Goal: Information Seeking & Learning: Learn about a topic

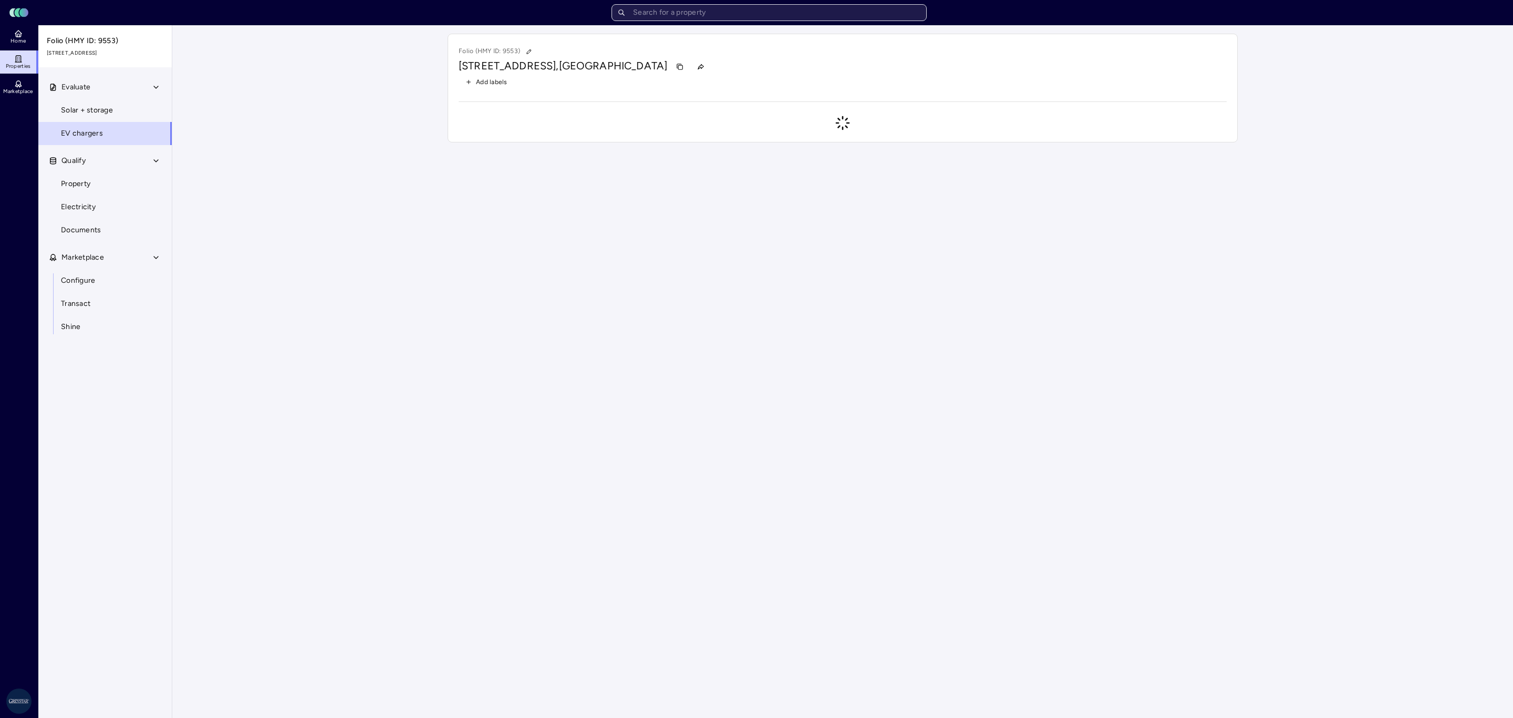
click at [675, 18] on input "text" at bounding box center [769, 12] width 315 height 17
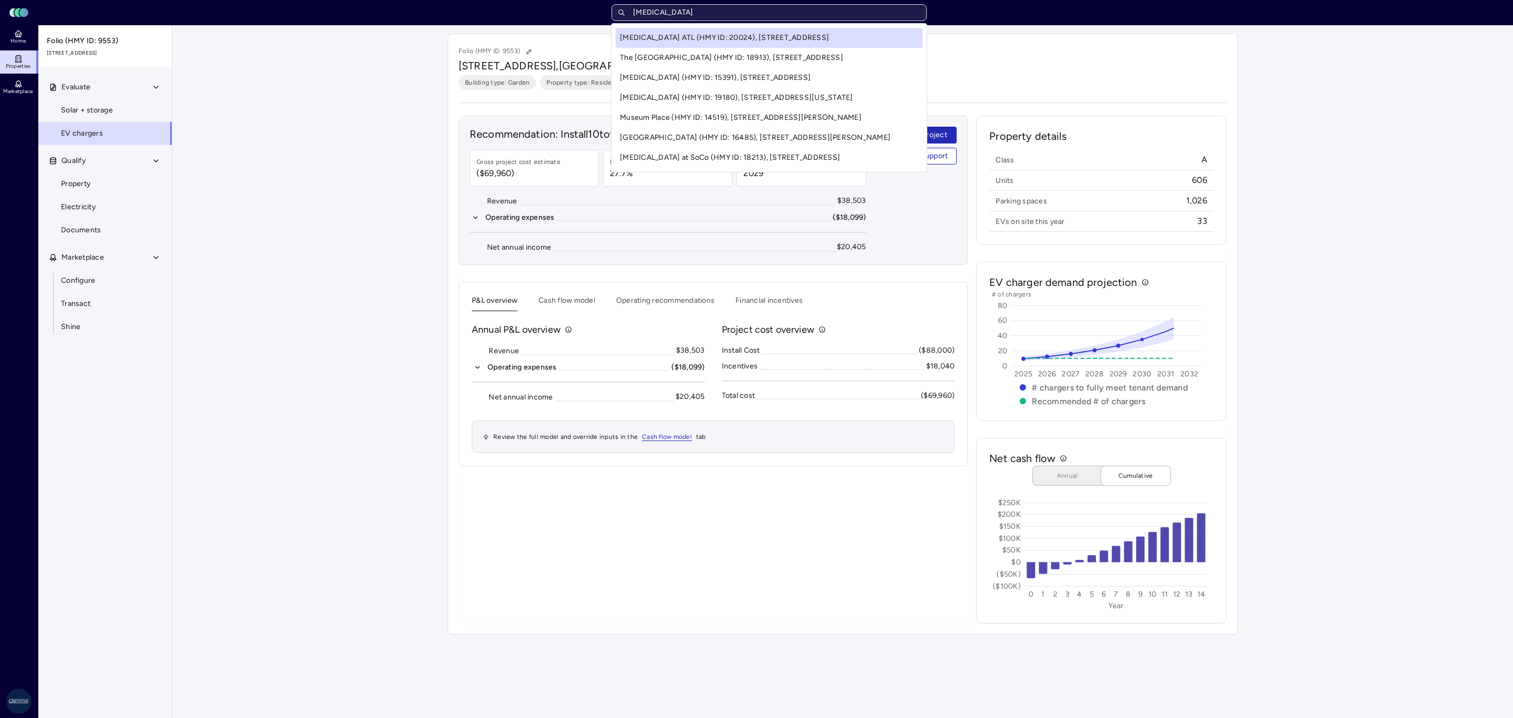
type input "[MEDICAL_DATA]"
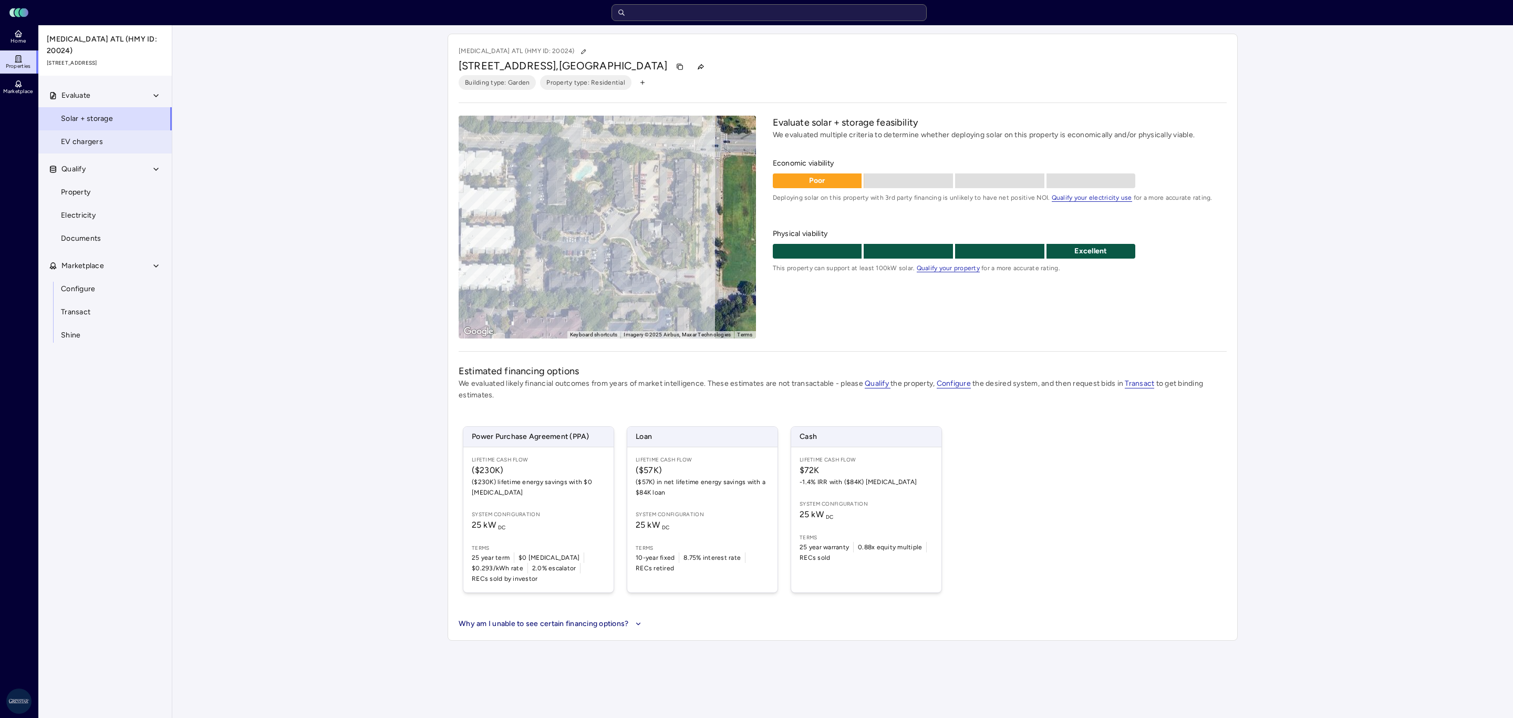
click at [57, 134] on link "EV chargers" at bounding box center [105, 141] width 134 height 23
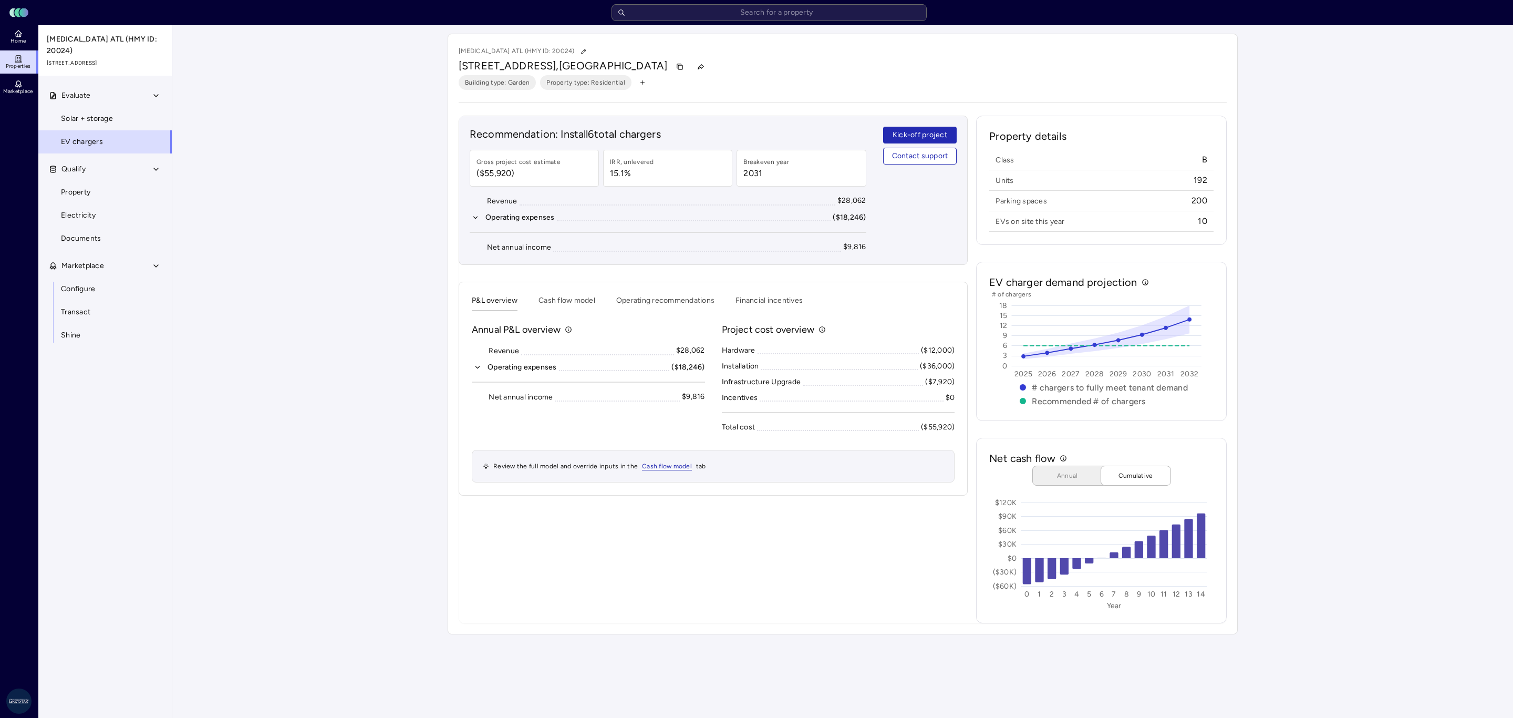
click at [1436, 416] on div "Your estimates have been updated [MEDICAL_DATA] ATL (HMY ID: 20024) [STREET_ADD…" at bounding box center [842, 333] width 1341 height 617
click at [1367, 430] on div "Your estimates have been updated [MEDICAL_DATA] ATL (HMY ID: 20024) [STREET_ADD…" at bounding box center [842, 333] width 1341 height 617
click at [1380, 517] on div "Your estimates have been updated [MEDICAL_DATA] ATL (HMY ID: 20024) [STREET_ADD…" at bounding box center [842, 333] width 1341 height 617
click at [774, 541] on div "Recommendation: Install 6 total chargers Gross project cost estimate ($55,920) …" at bounding box center [713, 369] width 509 height 507
click at [692, 13] on input "text" at bounding box center [769, 12] width 315 height 17
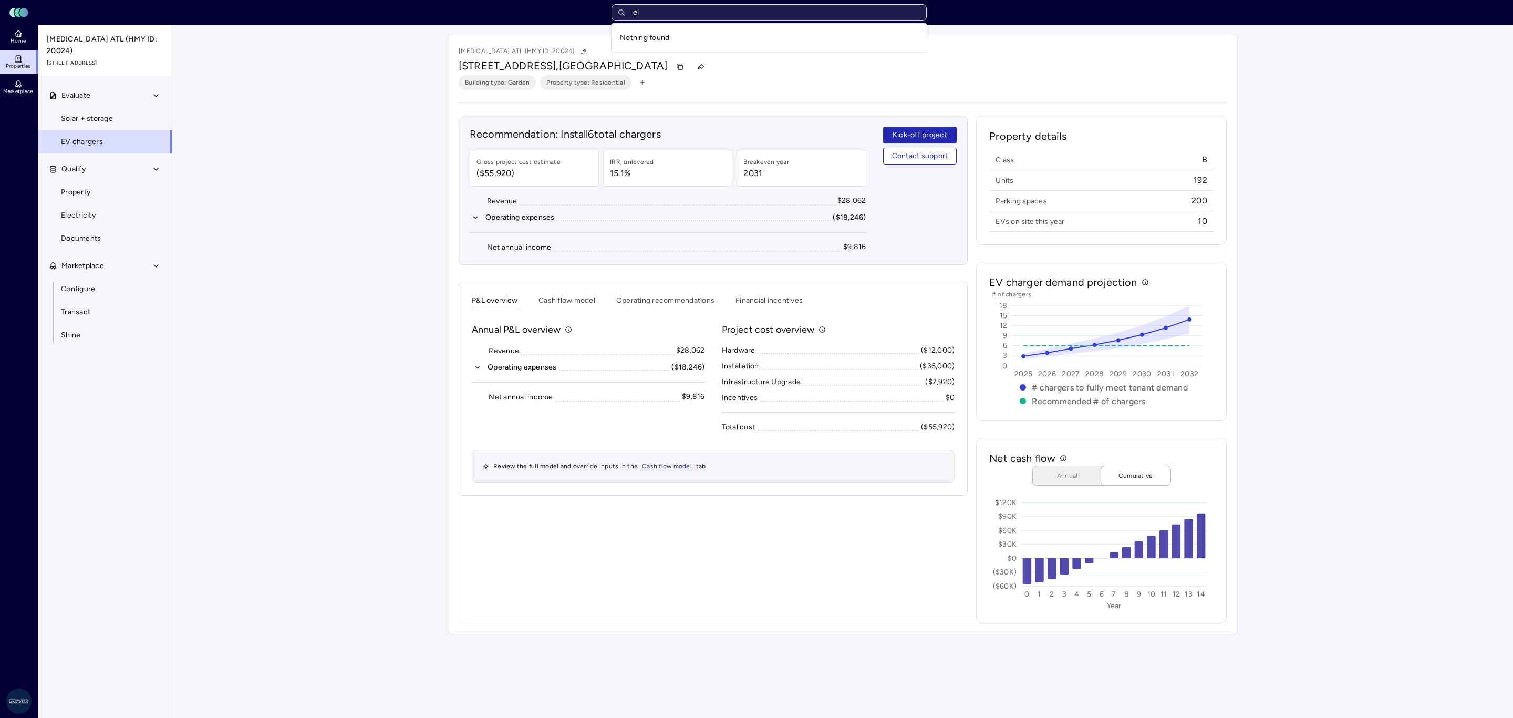
type input "e"
type input "Lynhav"
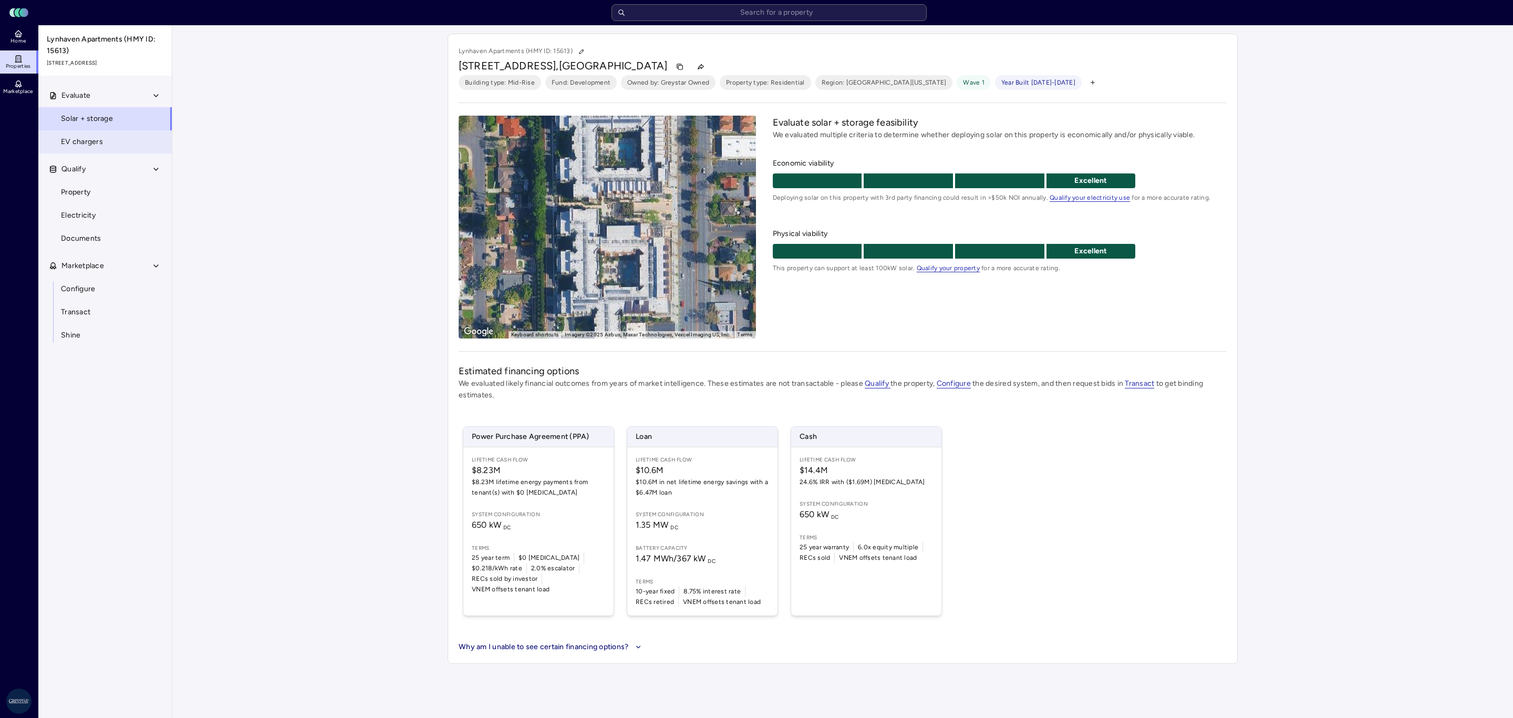
click at [118, 139] on link "EV chargers" at bounding box center [105, 141] width 134 height 23
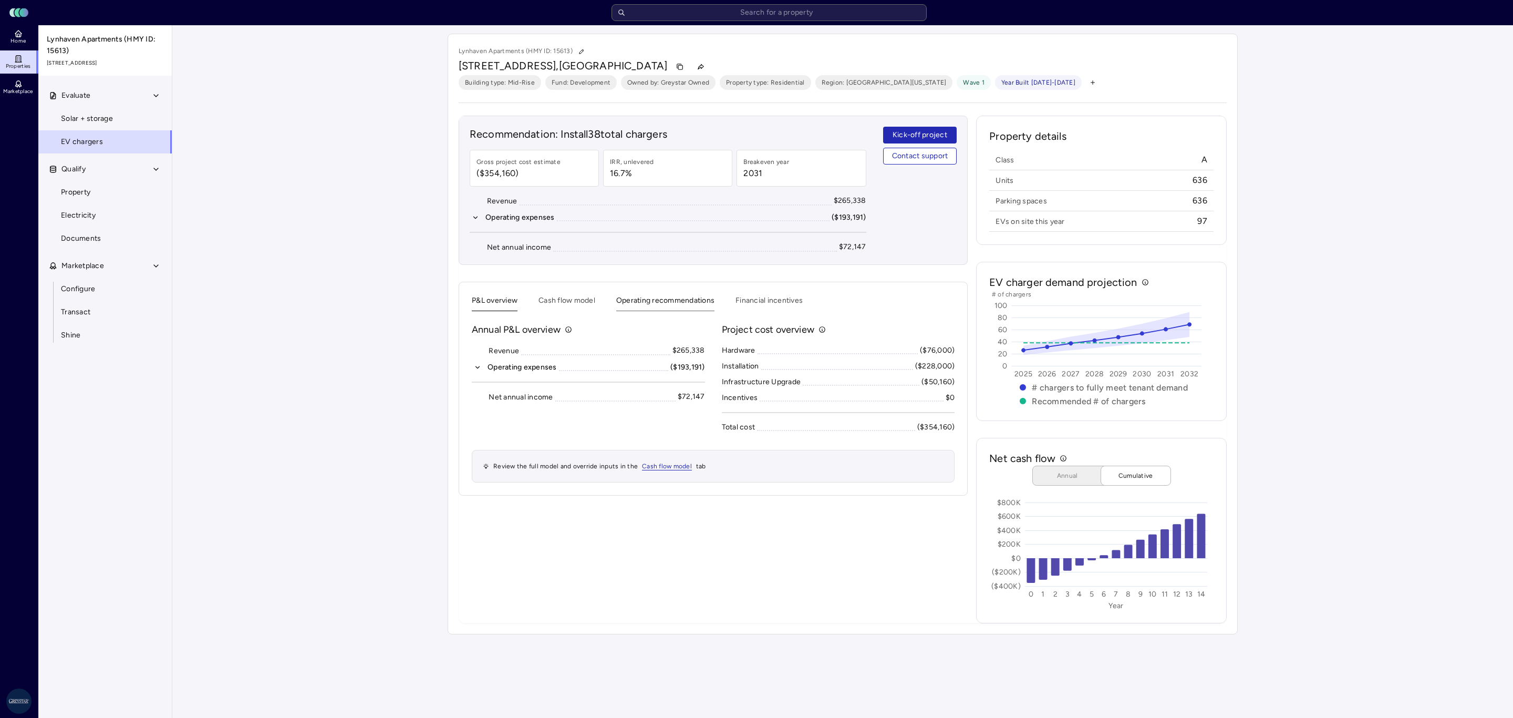
click at [651, 311] on button "Operating recommendations" at bounding box center [665, 303] width 98 height 16
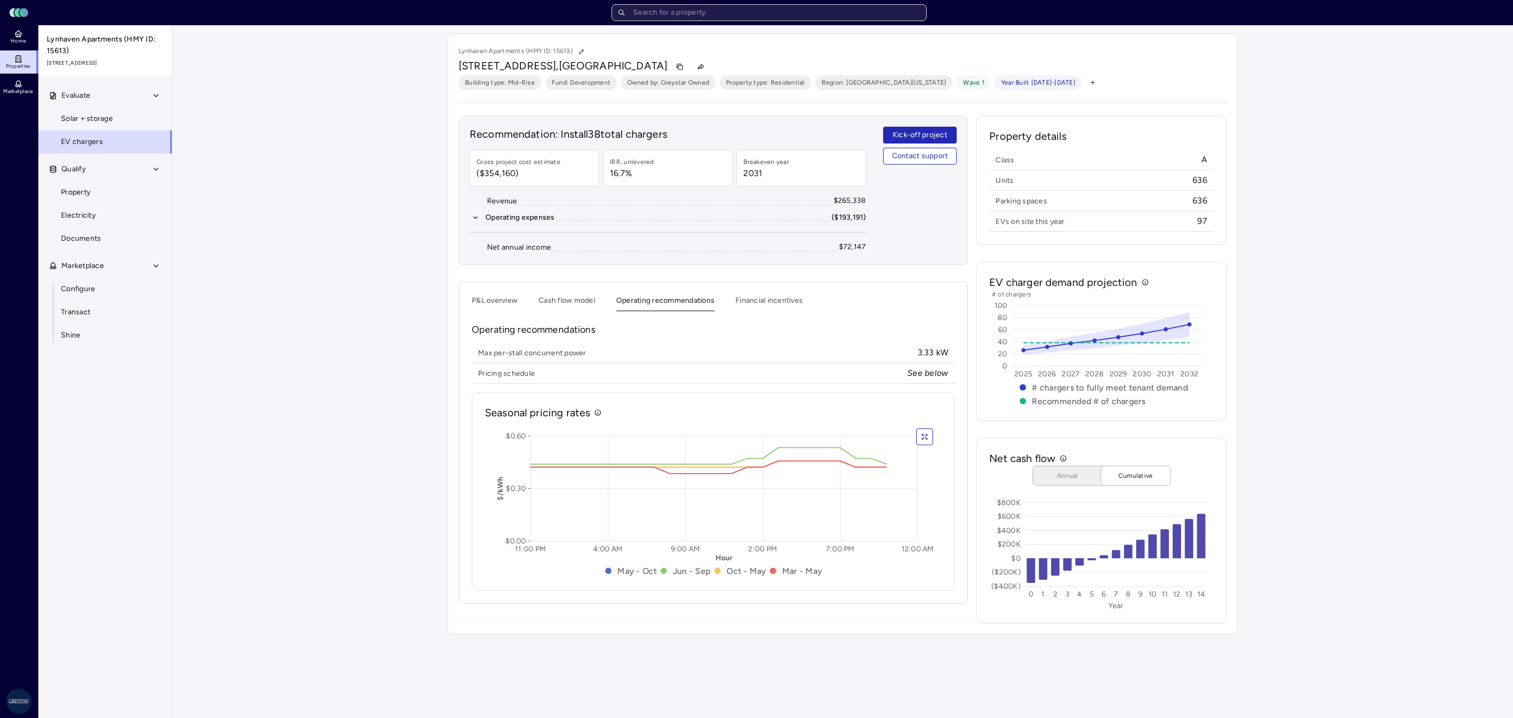
click at [654, 15] on input "text" at bounding box center [769, 12] width 315 height 17
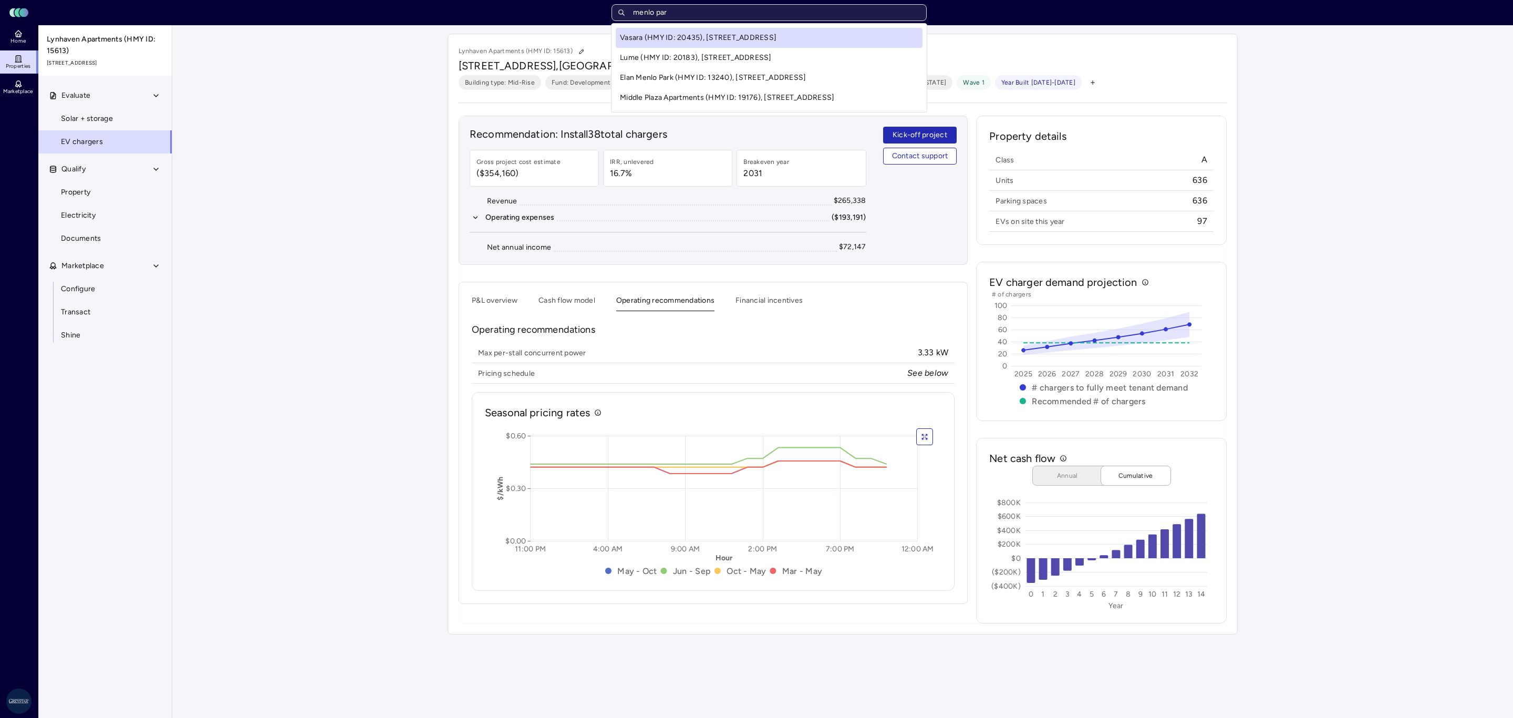
type input "menlo park"
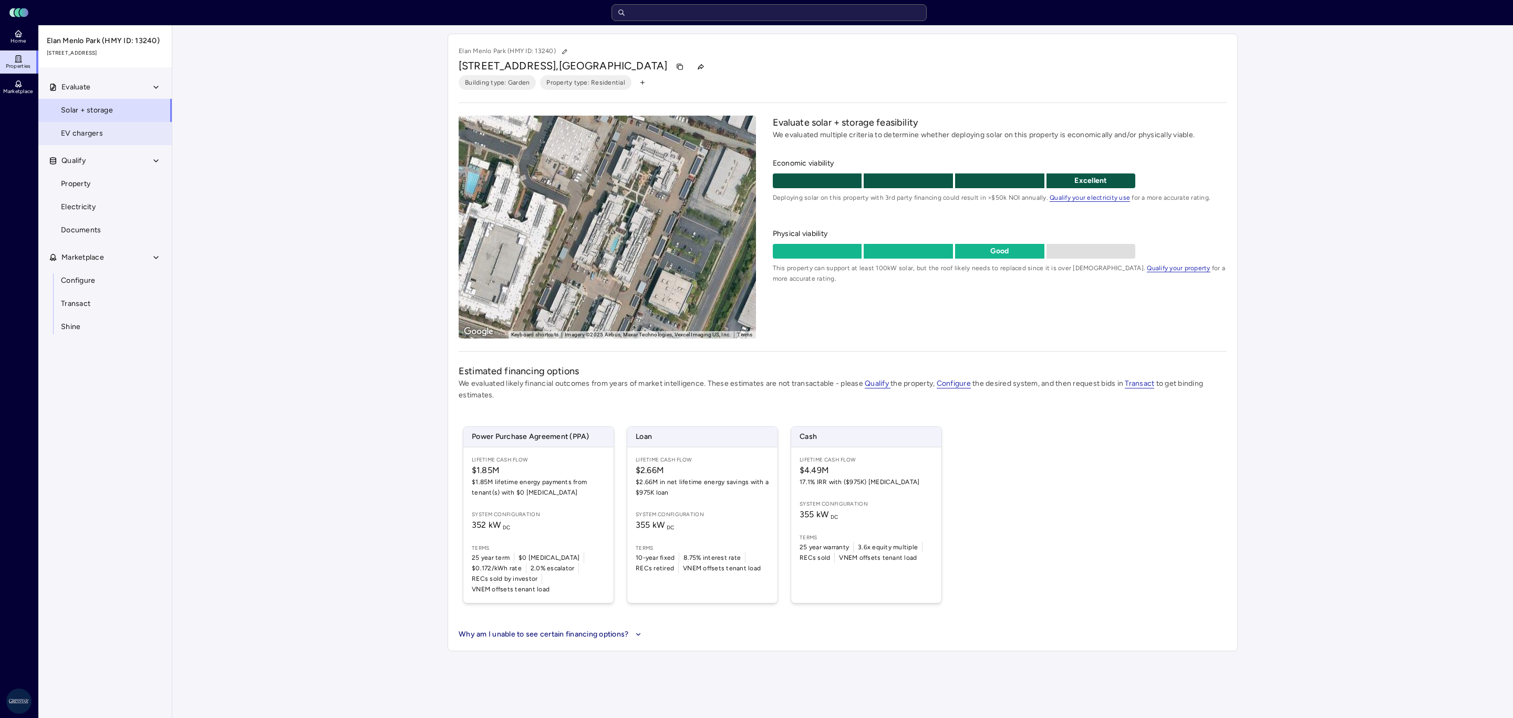
click at [65, 132] on span "EV chargers" at bounding box center [82, 134] width 42 height 12
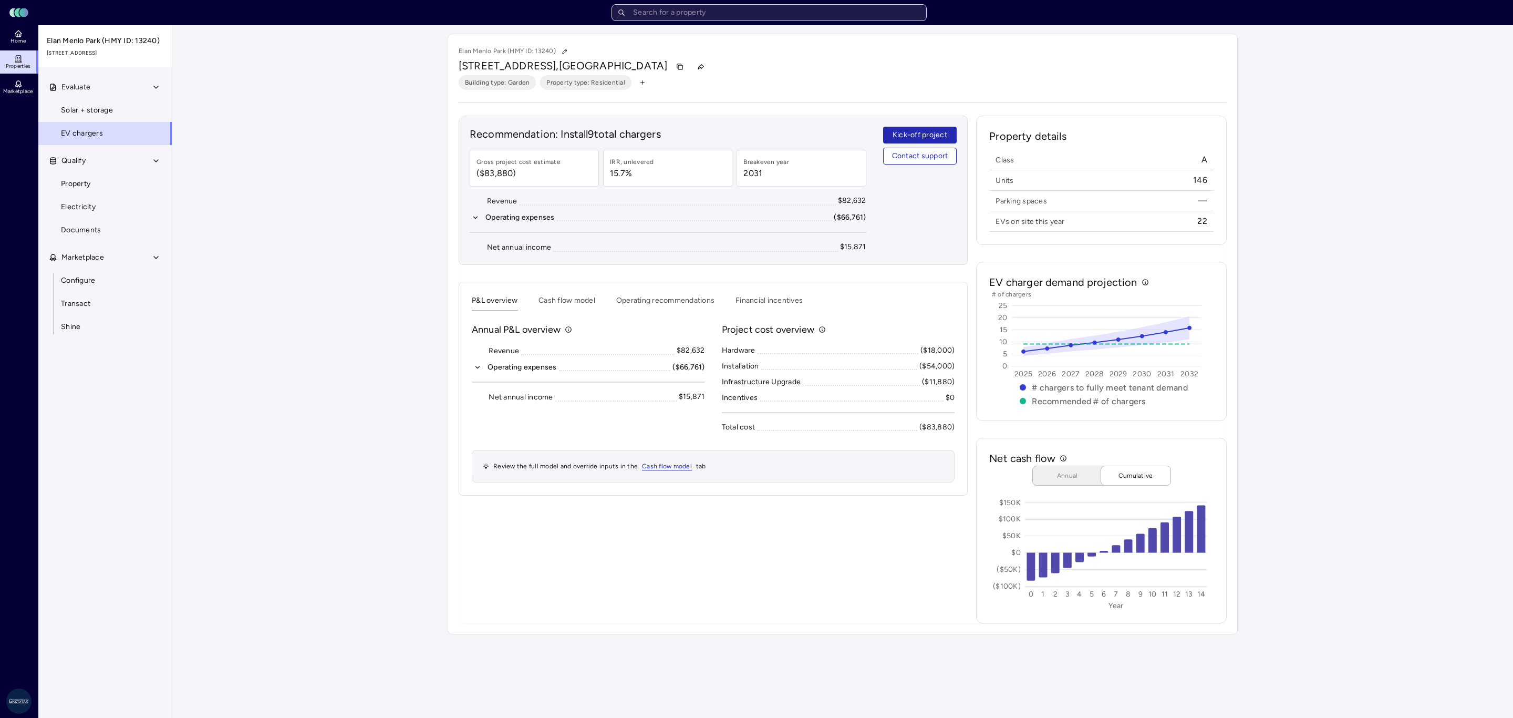
click at [803, 7] on input "text" at bounding box center [769, 12] width 315 height 17
drag, startPoint x: 729, startPoint y: 19, endPoint x: 563, endPoint y: 35, distance: 166.2
click at [563, 35] on div "Toggle Sidebar Lumen Energy Logo independence dr Home Properties Marketplace Gr…" at bounding box center [756, 359] width 1513 height 718
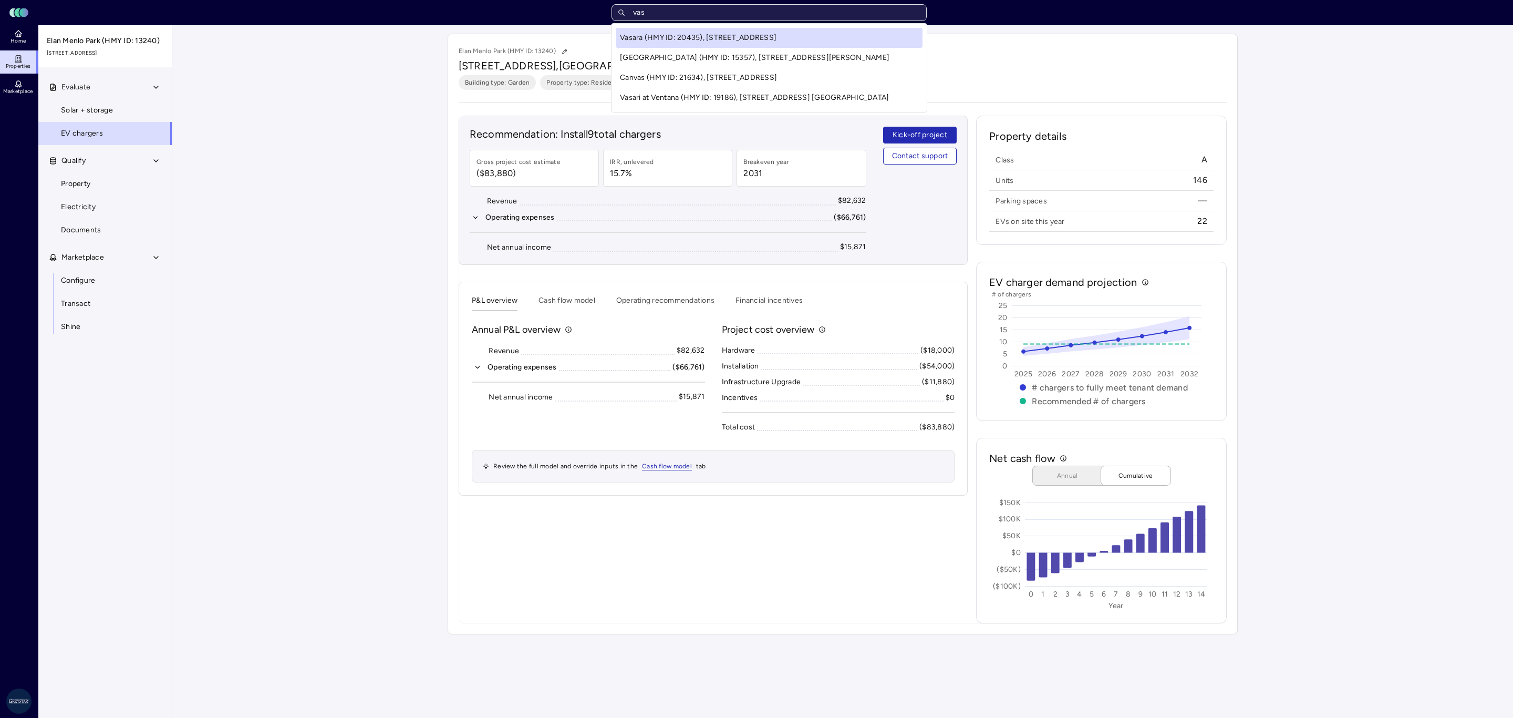
type input "vasa"
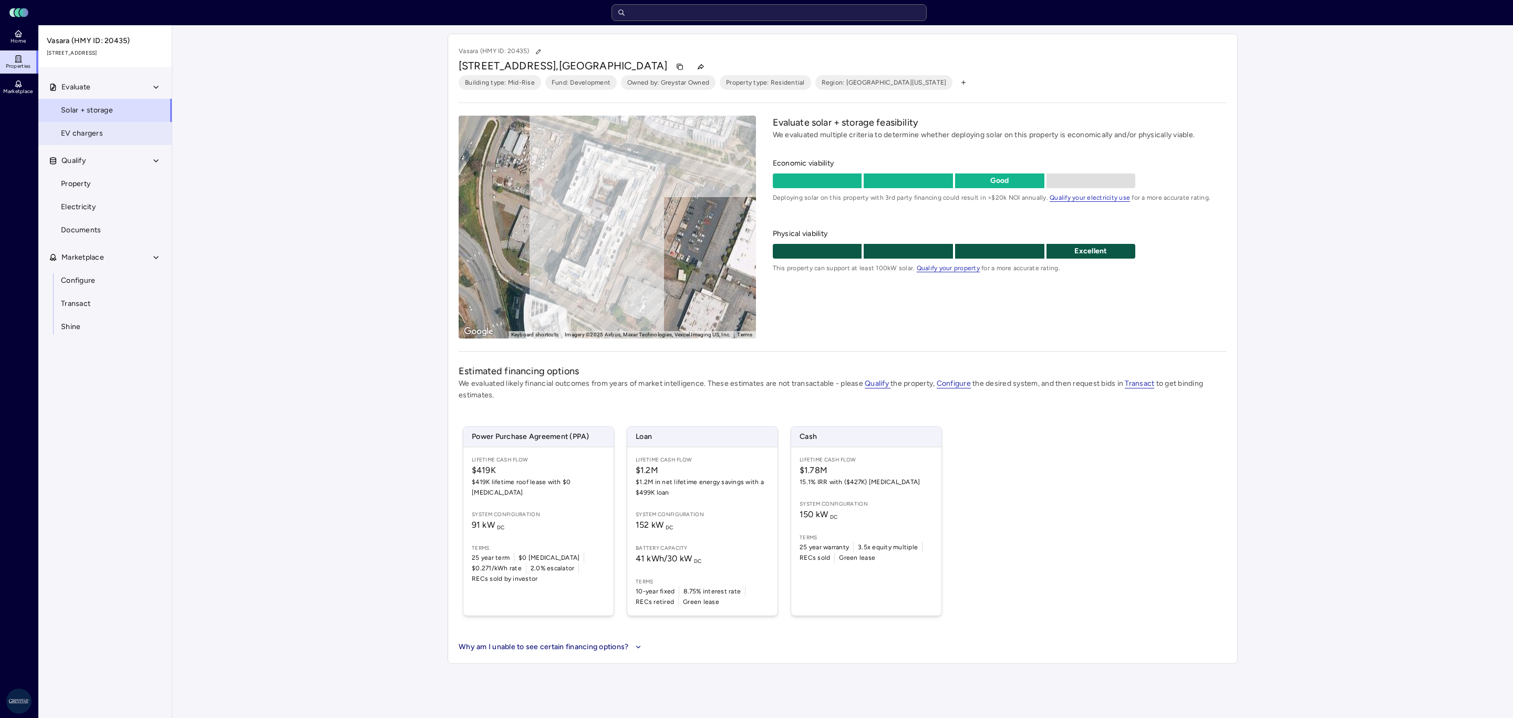
click at [82, 136] on span "EV chargers" at bounding box center [82, 134] width 42 height 12
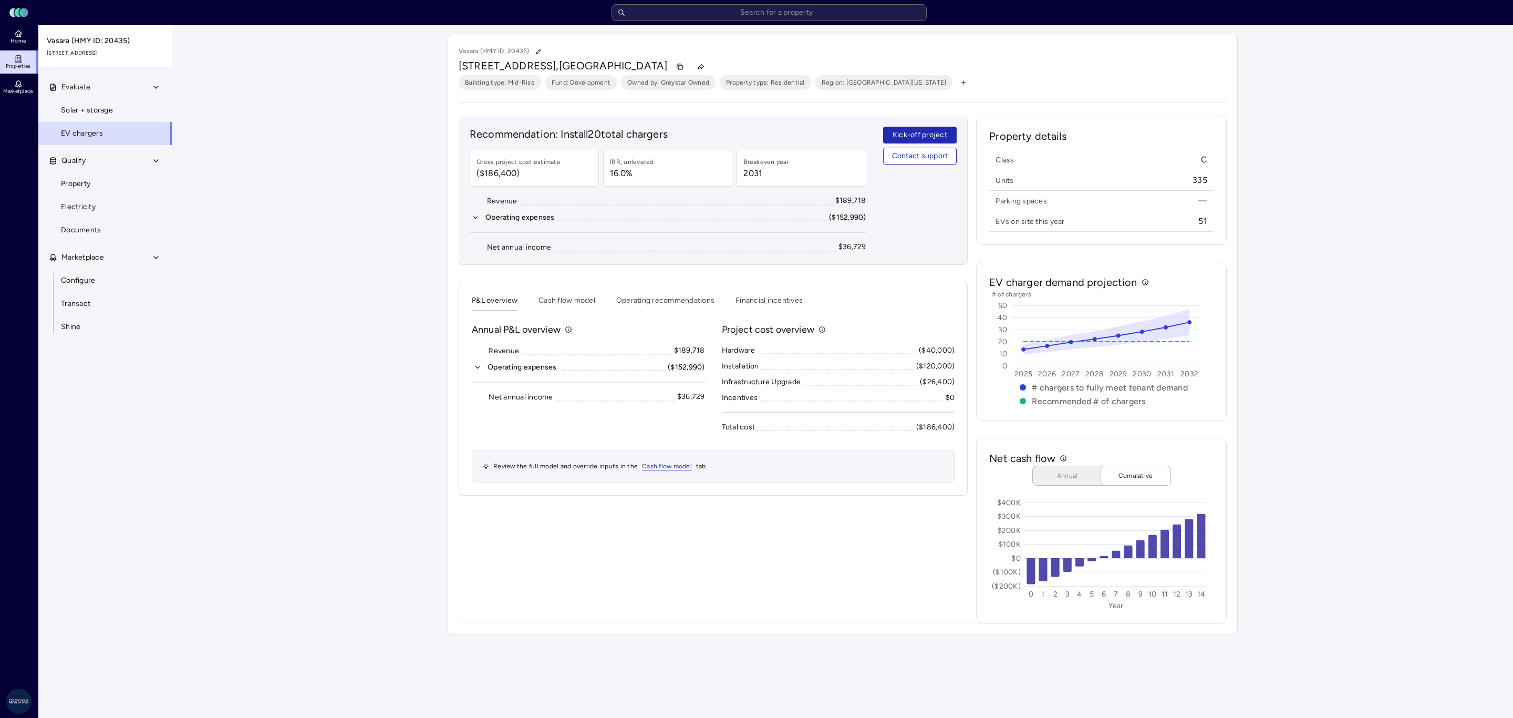
click at [631, 295] on div "P&L overview Cash flow model Operating recommendations Financial incentives Ann…" at bounding box center [713, 389] width 509 height 214
click at [548, 299] on button "Cash flow model" at bounding box center [566, 303] width 57 height 16
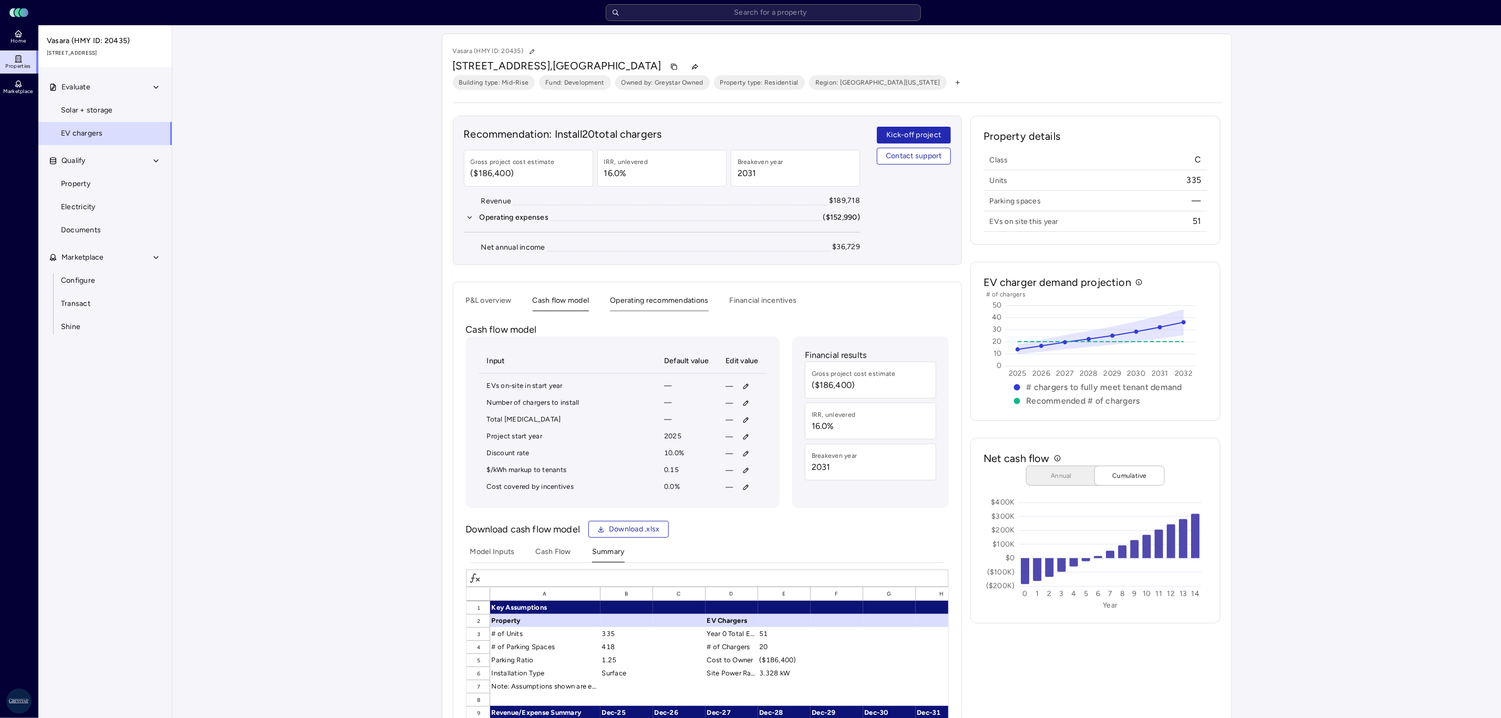
click at [618, 298] on button "Operating recommendations" at bounding box center [659, 303] width 98 height 16
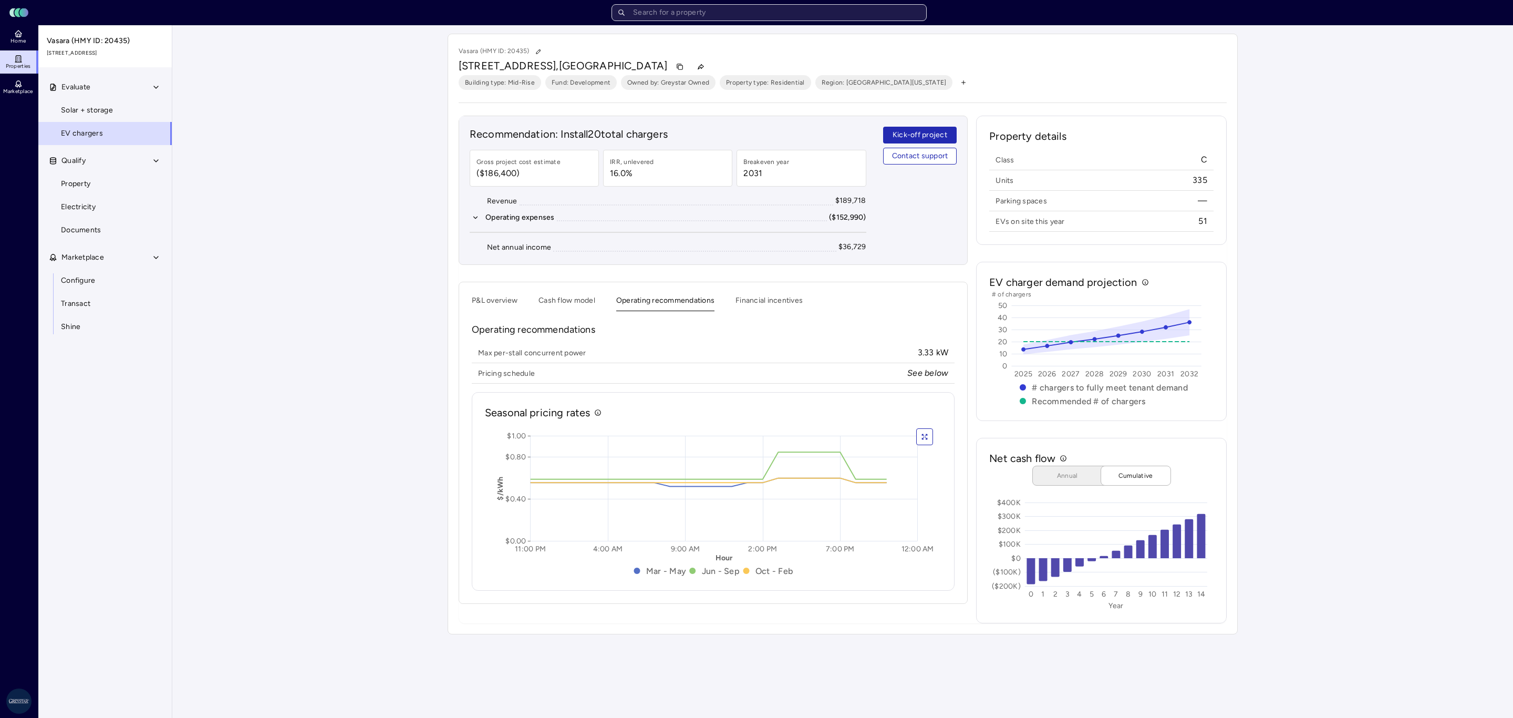
click at [675, 13] on input "text" at bounding box center [769, 12] width 315 height 17
drag, startPoint x: 679, startPoint y: 10, endPoint x: 569, endPoint y: 24, distance: 111.2
click at [569, 24] on header "Toggle Sidebar Lumen Energy Logo 2700 W" at bounding box center [756, 12] width 1513 height 25
drag, startPoint x: 681, startPoint y: 13, endPoint x: 586, endPoint y: 19, distance: 95.3
click at [586, 19] on div "Toggle Sidebar Lumen Energy Logo 313 gates" at bounding box center [756, 12] width 1500 height 17
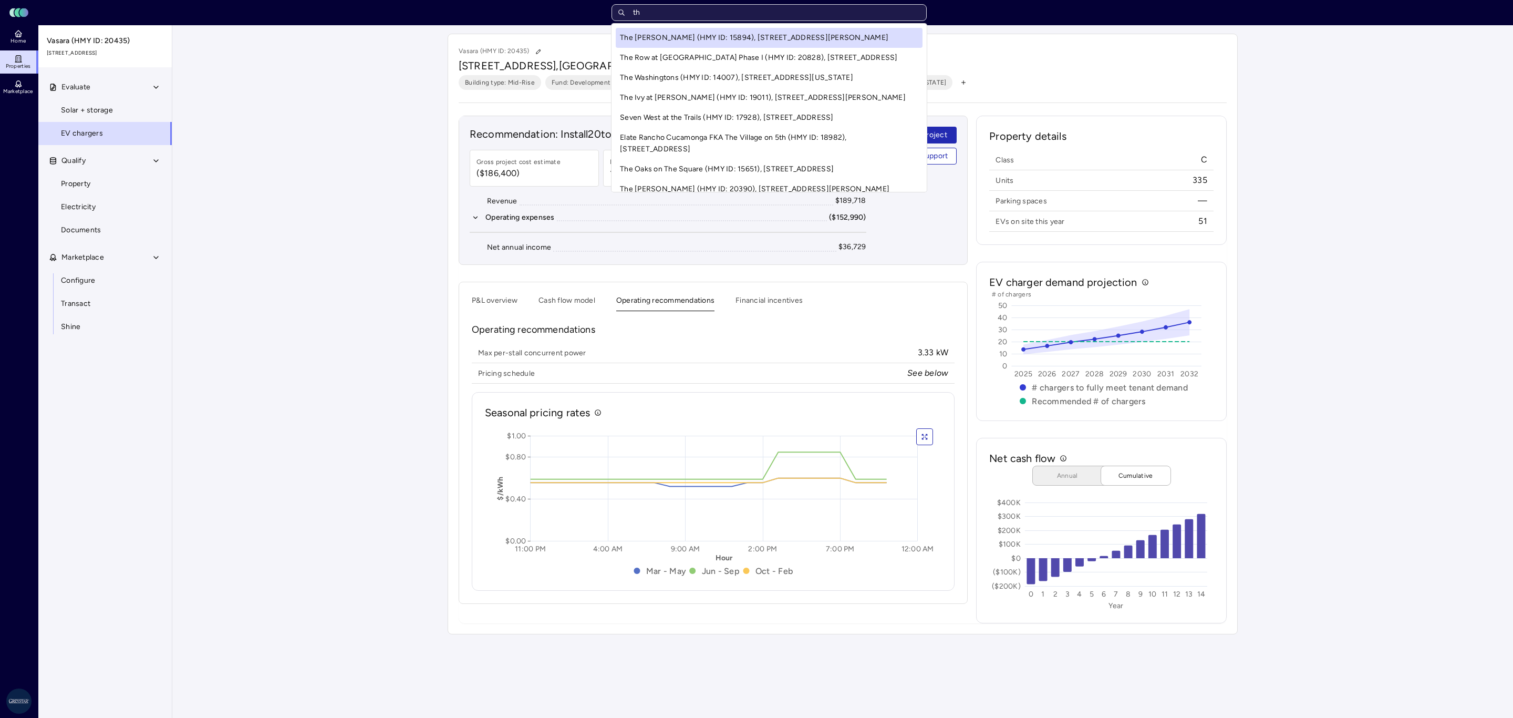
type input "t"
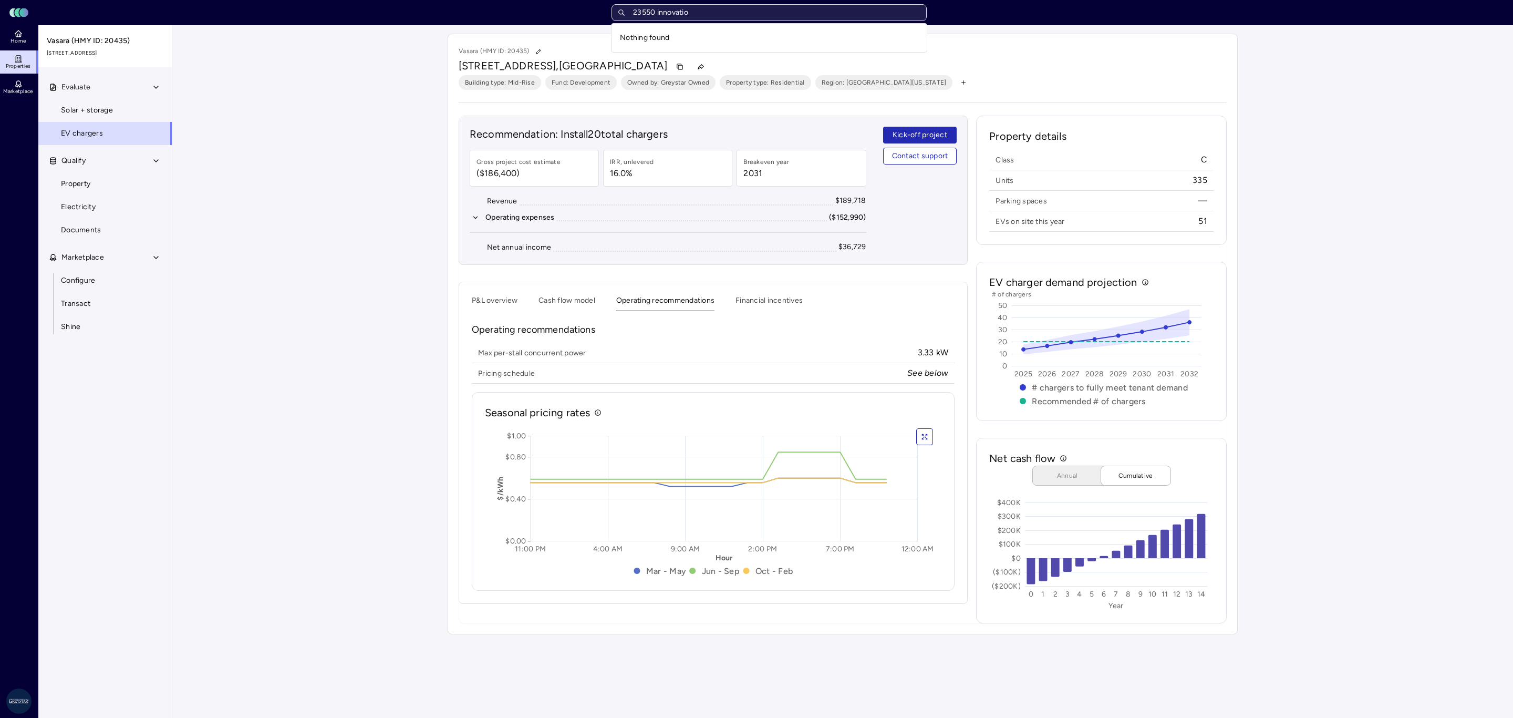
type input "23550 innovation"
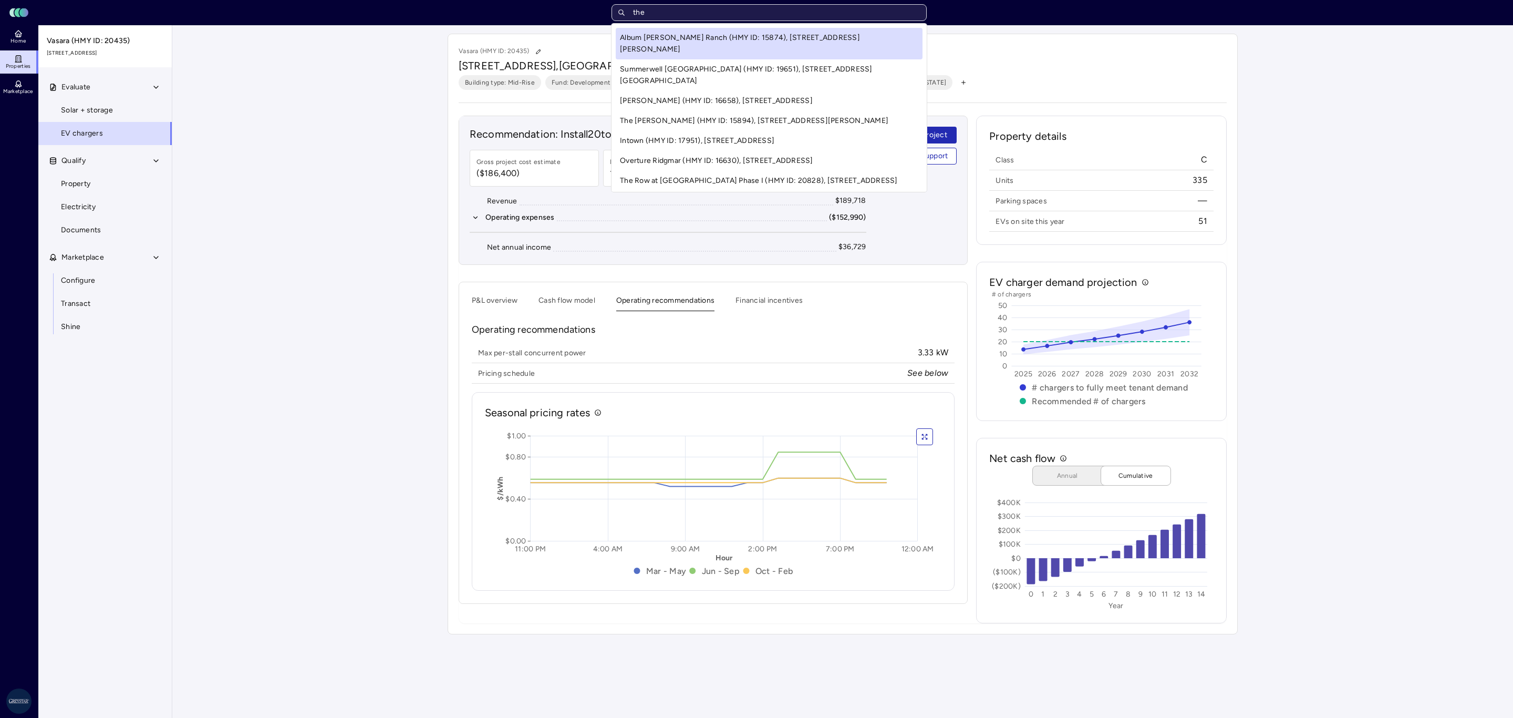
type input "theo"
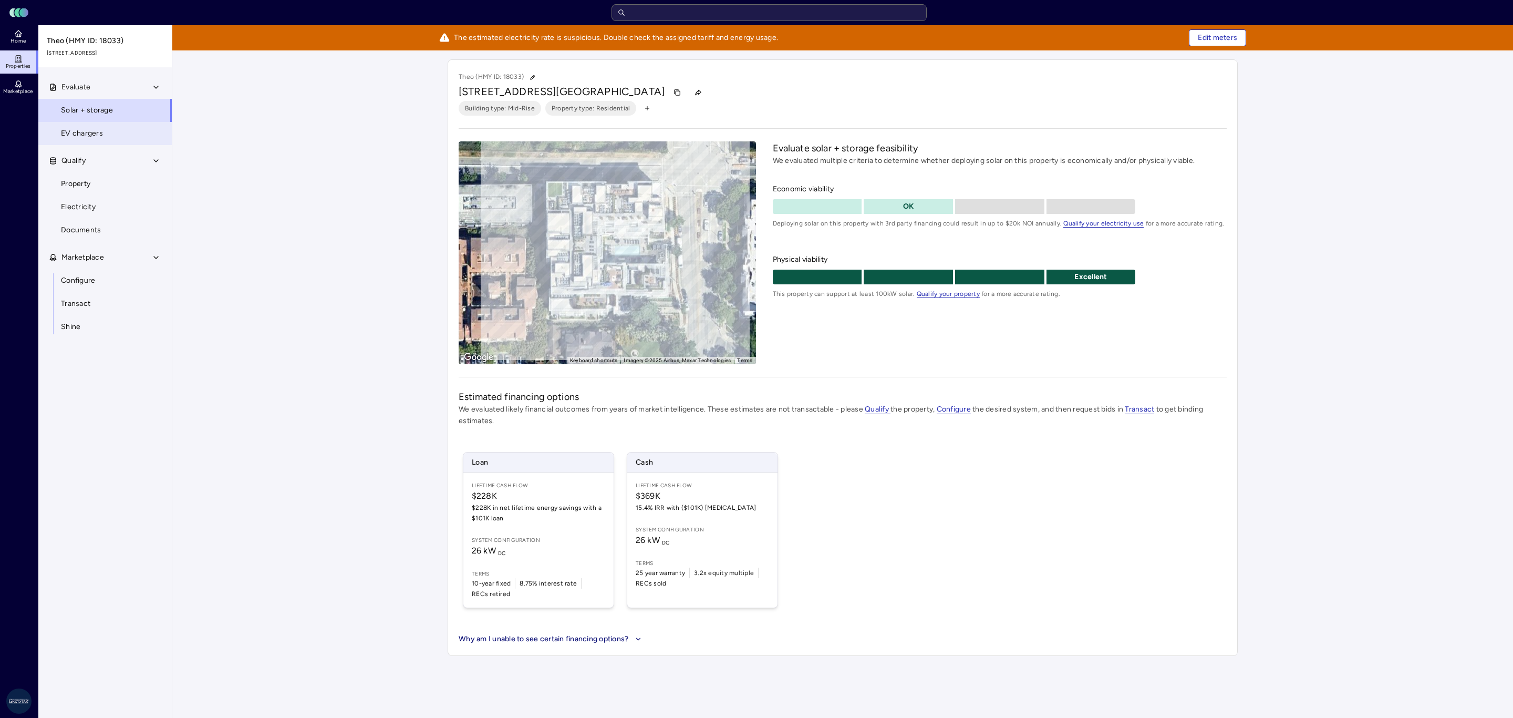
click at [62, 125] on link "EV chargers" at bounding box center [105, 133] width 134 height 23
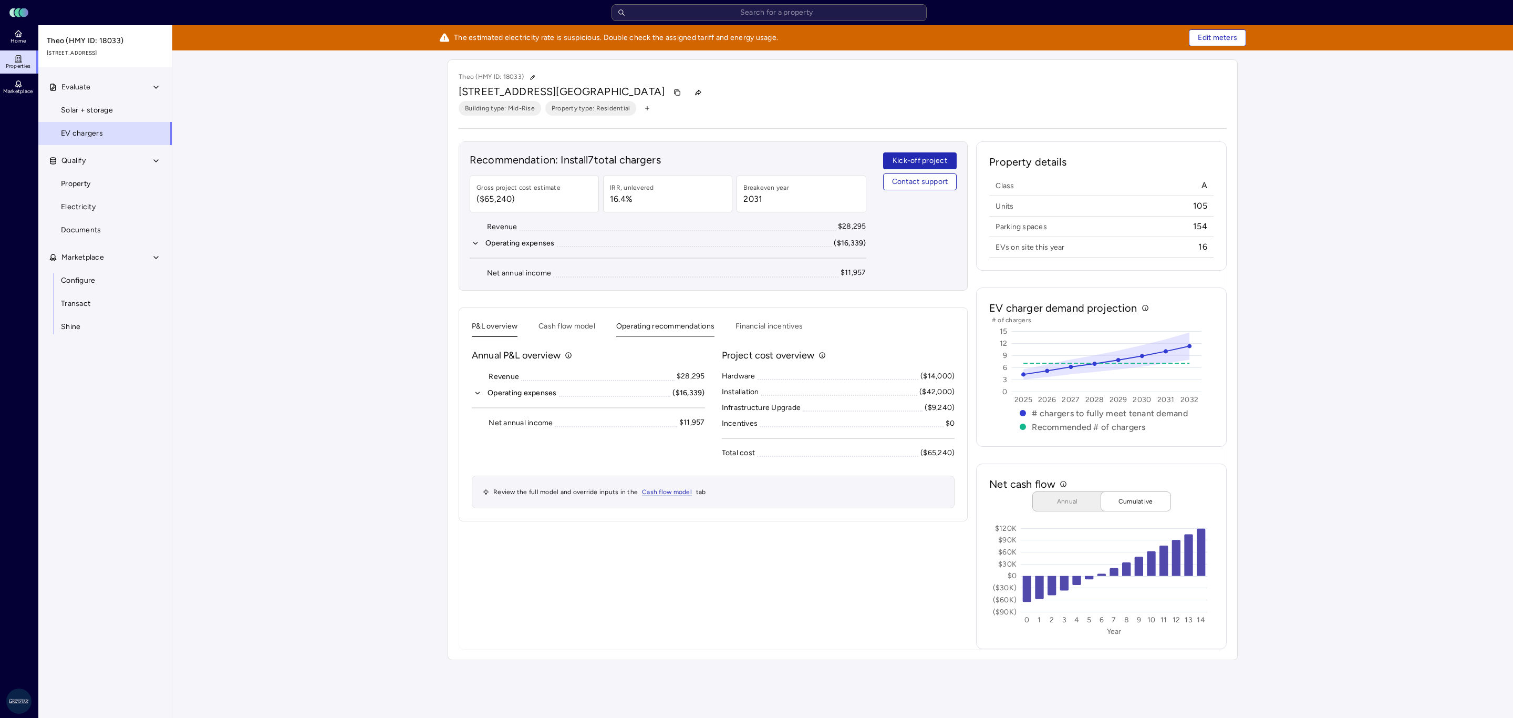
click at [648, 325] on button "Operating recommendations" at bounding box center [665, 328] width 98 height 16
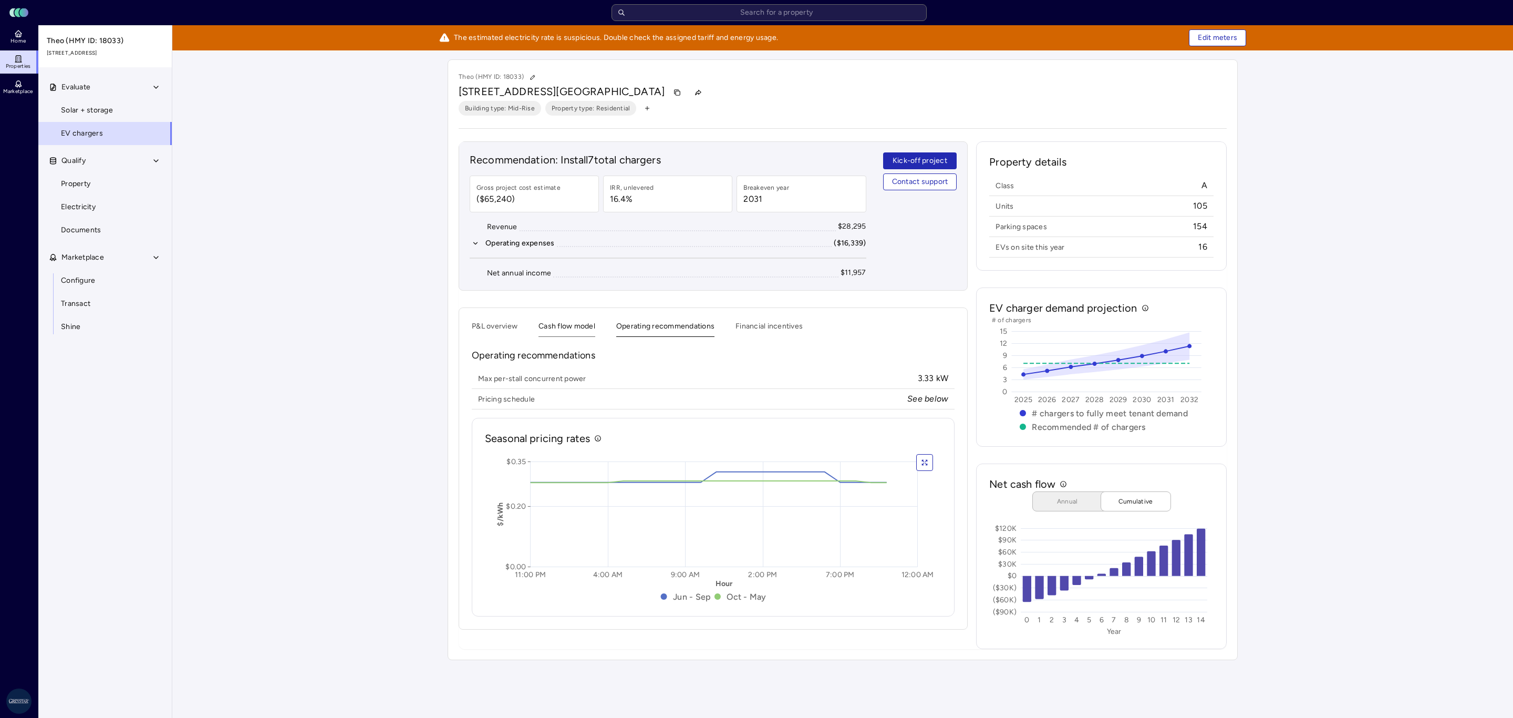
click at [585, 337] on button "Cash flow model" at bounding box center [566, 328] width 57 height 16
